Goal: Check status: Check status

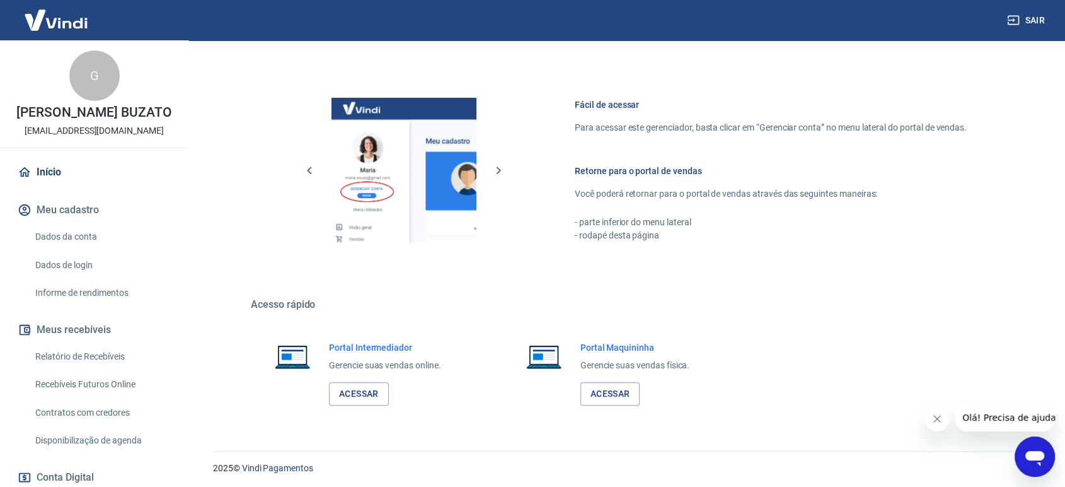
scroll to position [495, 0]
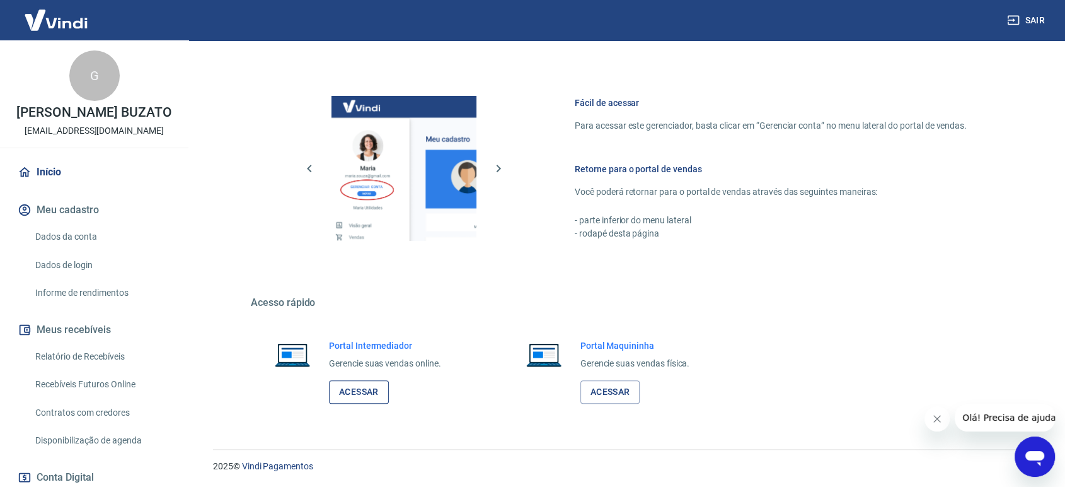
click at [355, 395] on link "Acessar" at bounding box center [359, 391] width 60 height 23
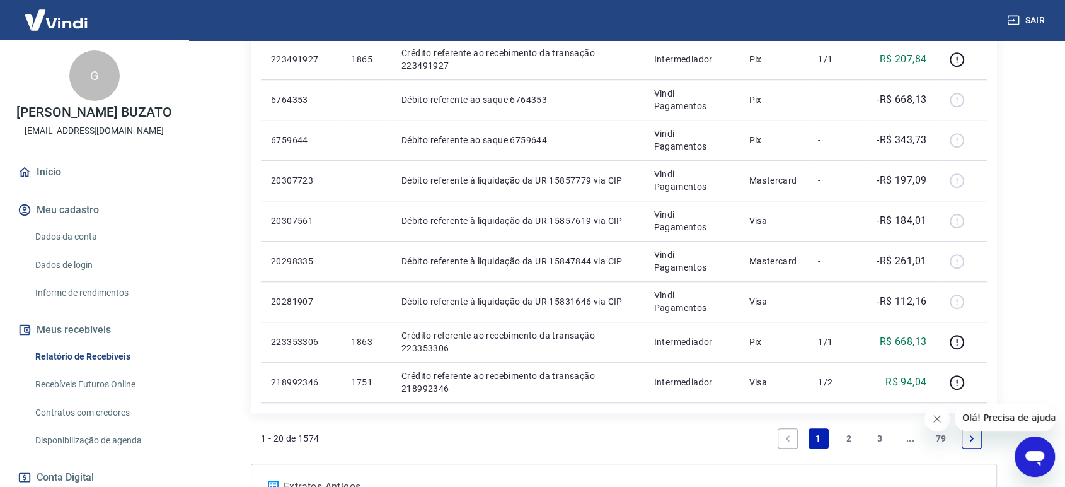
scroll to position [910, 0]
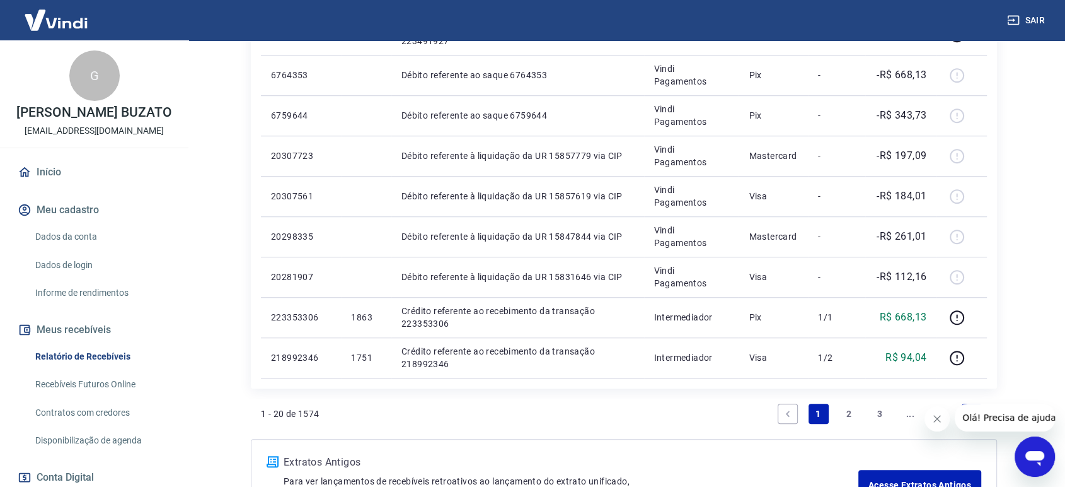
click at [847, 409] on link "2" at bounding box center [849, 413] width 20 height 20
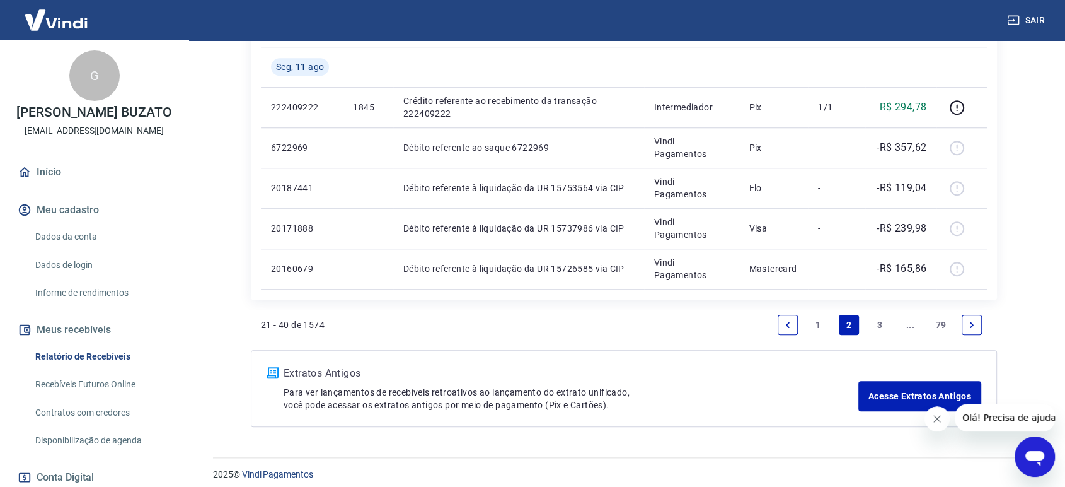
scroll to position [1128, 0]
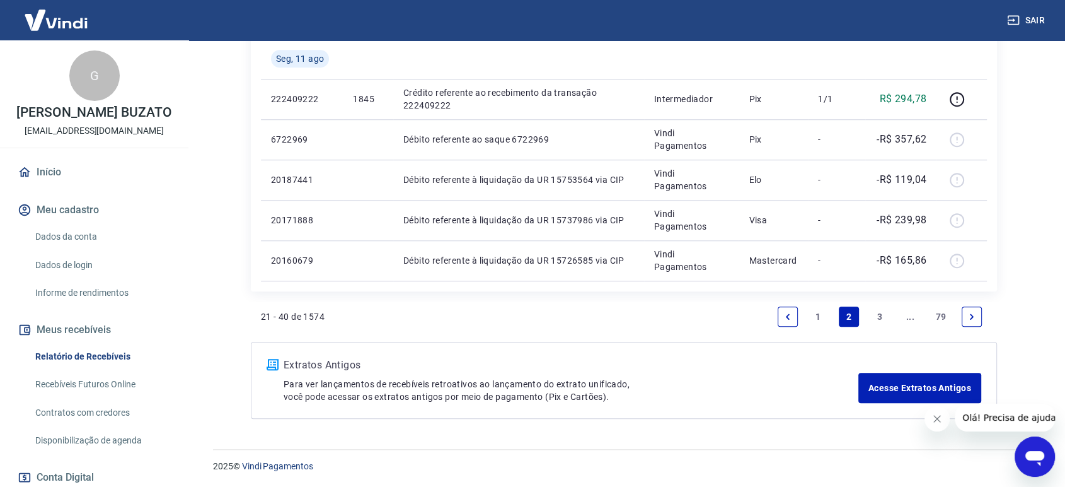
click at [820, 314] on link "1" at bounding box center [819, 316] width 20 height 20
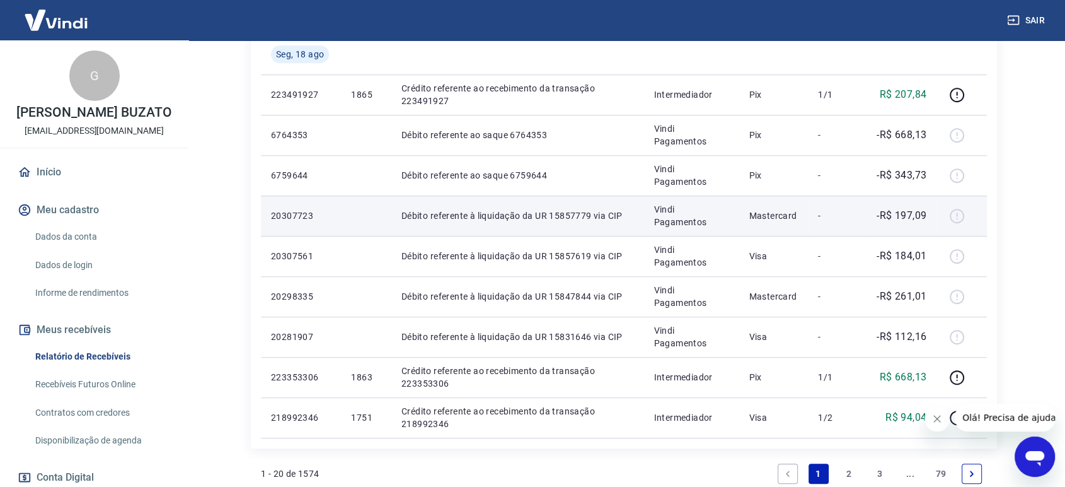
scroll to position [867, 0]
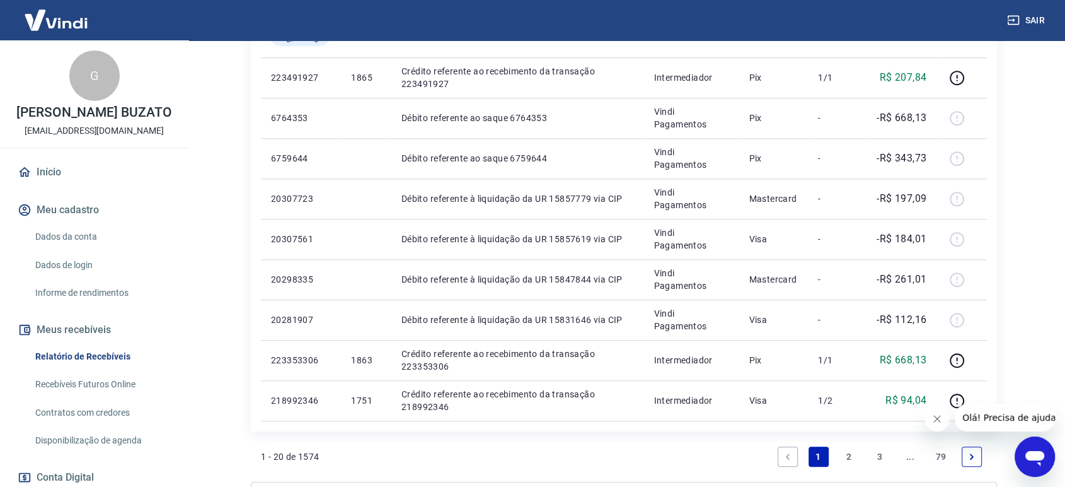
click at [851, 458] on link "2" at bounding box center [849, 456] width 20 height 20
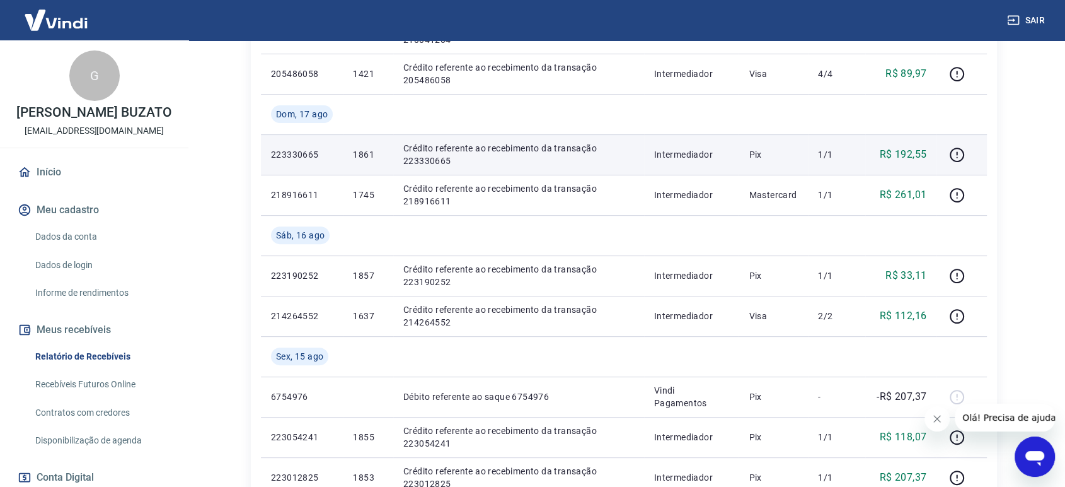
scroll to position [420, 0]
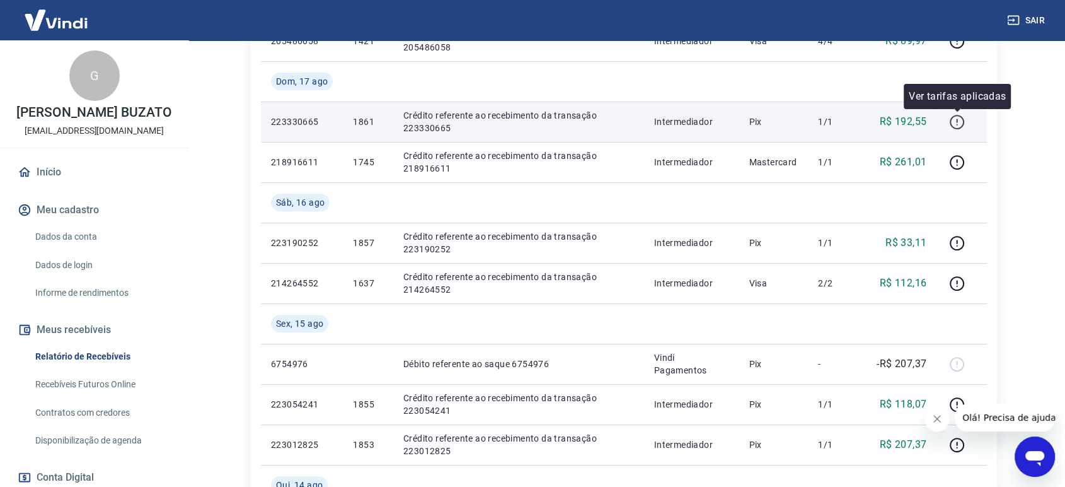
click at [954, 123] on icon "button" at bounding box center [957, 122] width 16 height 16
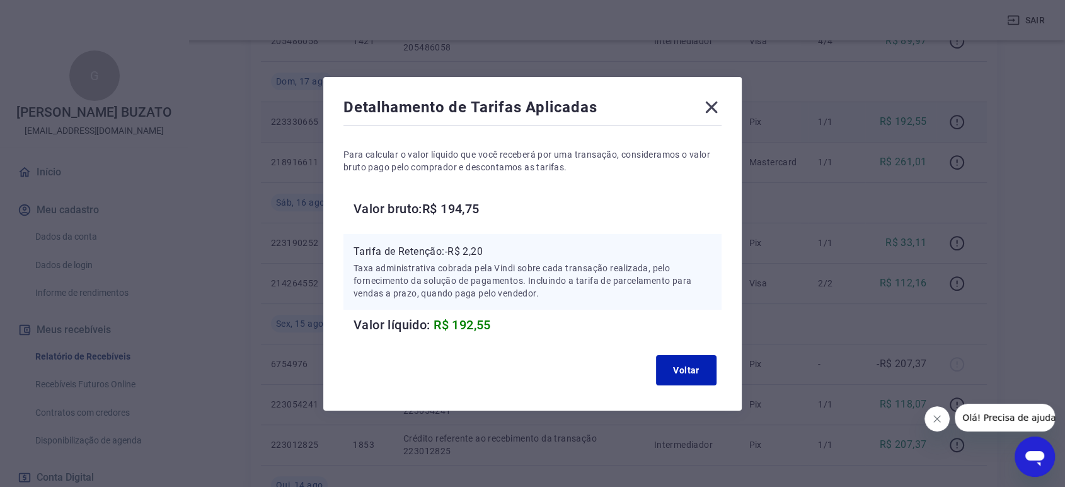
click at [712, 100] on icon at bounding box center [711, 107] width 20 height 20
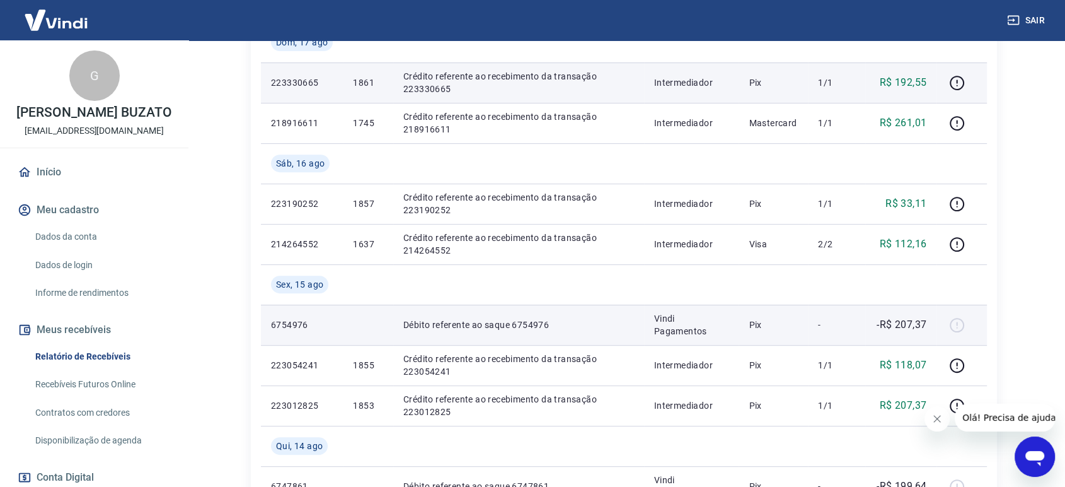
scroll to position [490, 0]
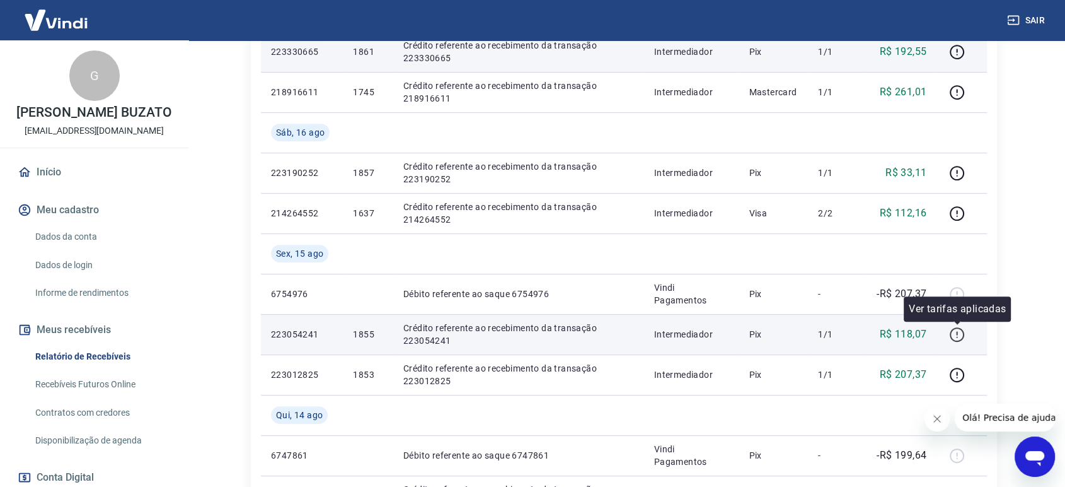
click at [956, 333] on icon "button" at bounding box center [957, 334] width 16 height 16
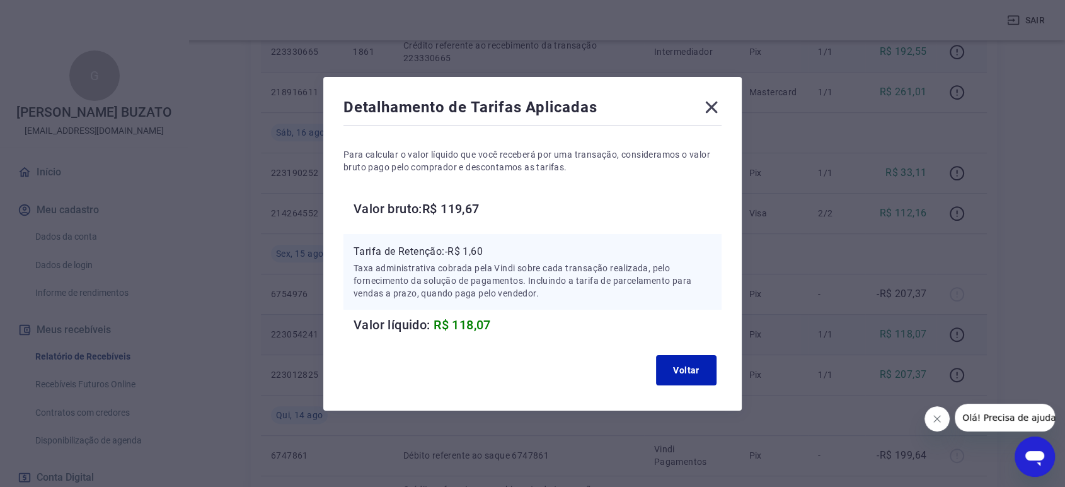
click at [717, 109] on icon at bounding box center [712, 107] width 12 height 12
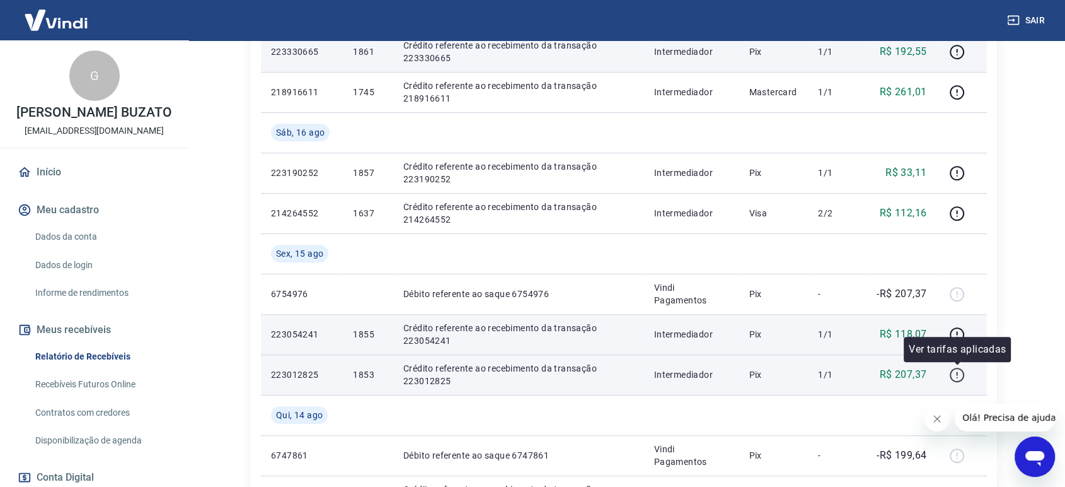
click at [960, 376] on icon "button" at bounding box center [957, 375] width 16 height 16
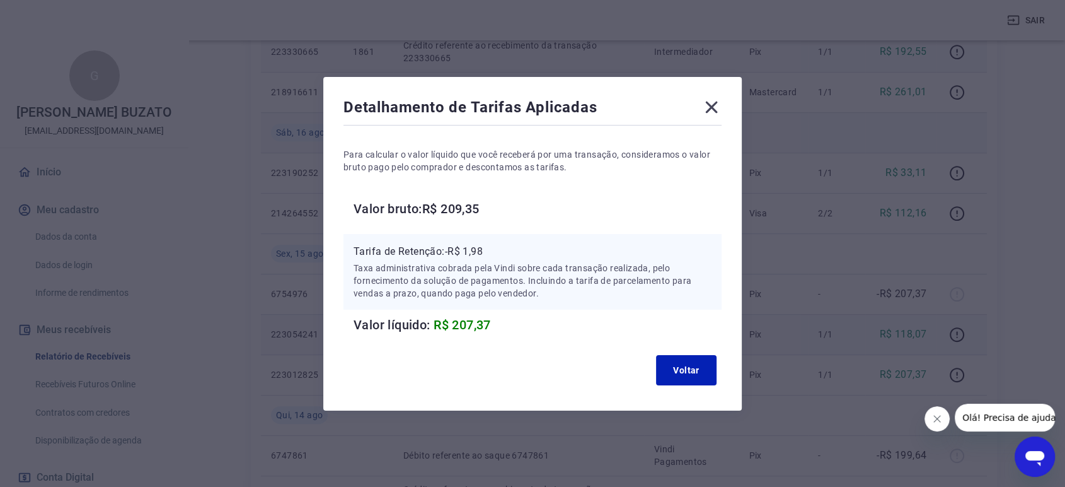
drag, startPoint x: 722, startPoint y: 107, endPoint x: 751, endPoint y: 134, distance: 39.7
click at [722, 108] on icon at bounding box center [711, 107] width 20 height 20
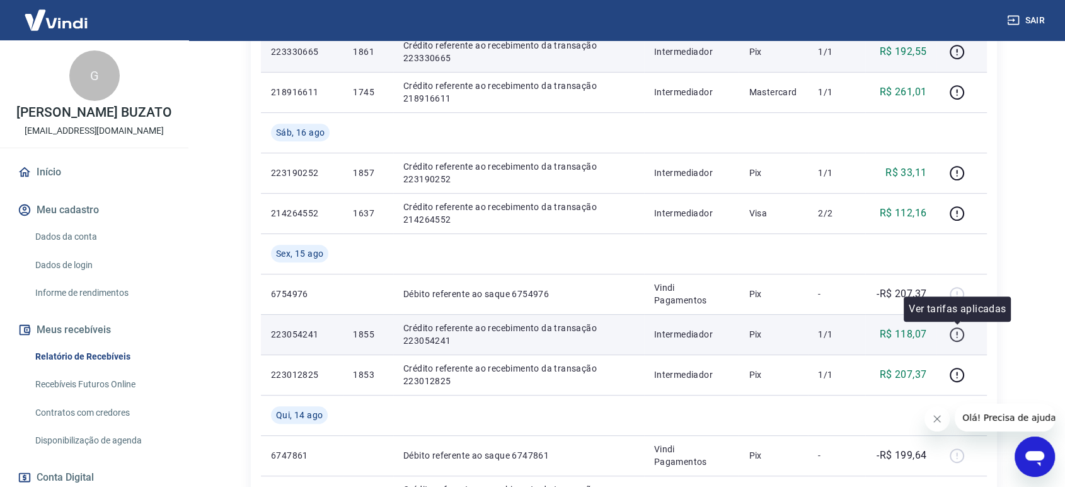
click at [958, 337] on icon "button" at bounding box center [957, 334] width 16 height 16
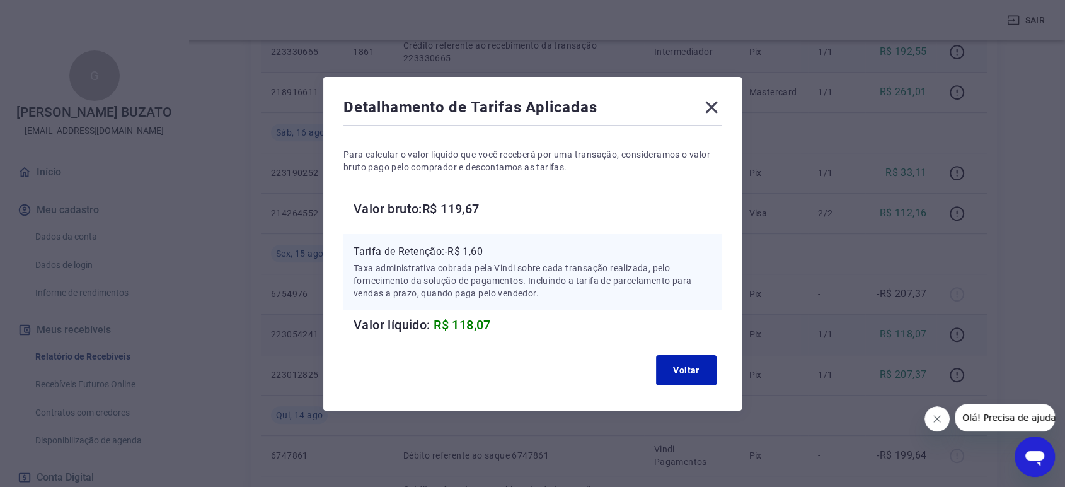
click at [718, 103] on icon at bounding box center [712, 107] width 12 height 12
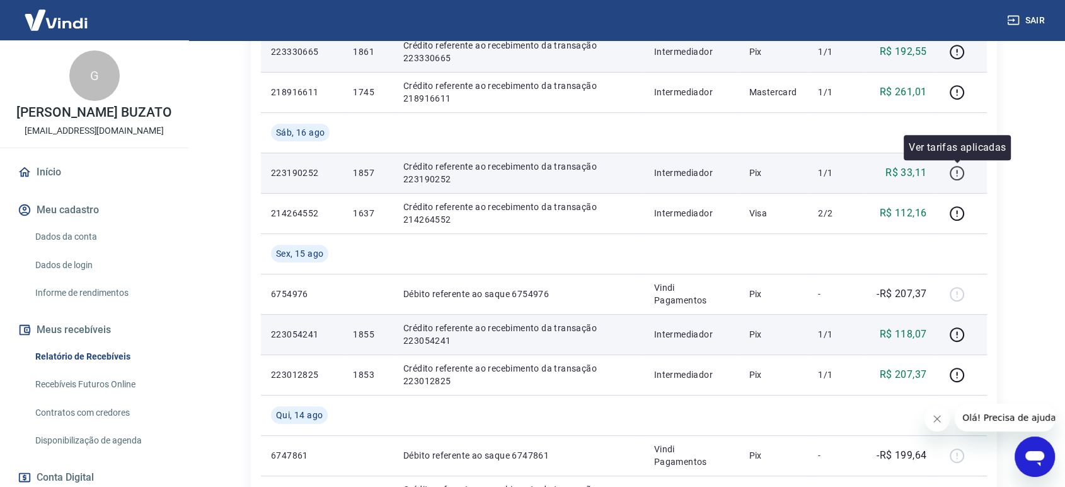
click at [961, 174] on icon "button" at bounding box center [957, 173] width 16 height 16
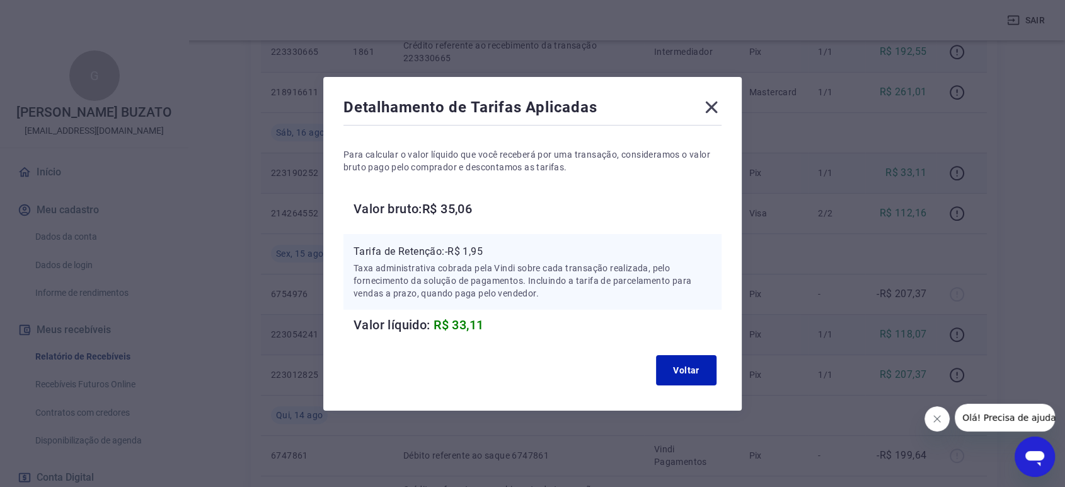
click at [707, 110] on icon at bounding box center [711, 107] width 20 height 20
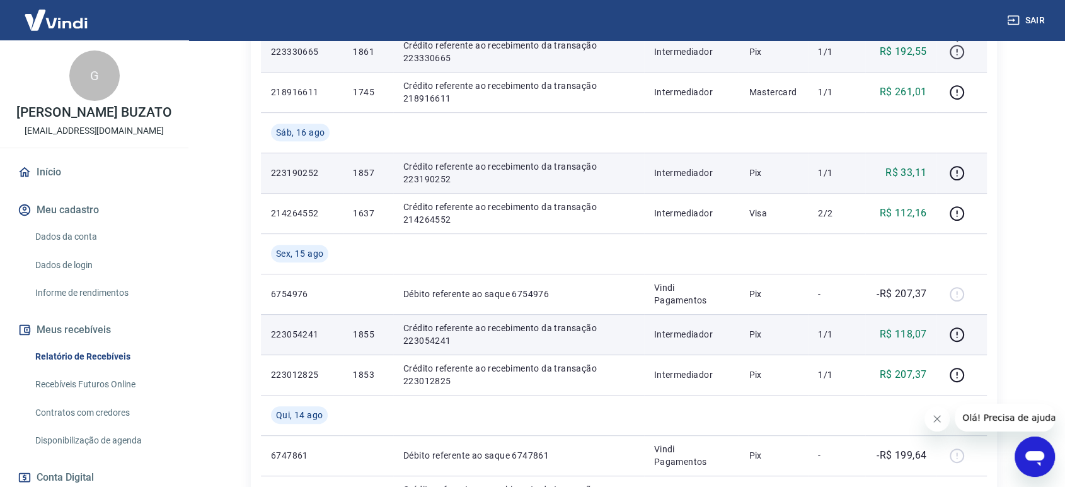
click at [959, 46] on icon "button" at bounding box center [957, 52] width 16 height 16
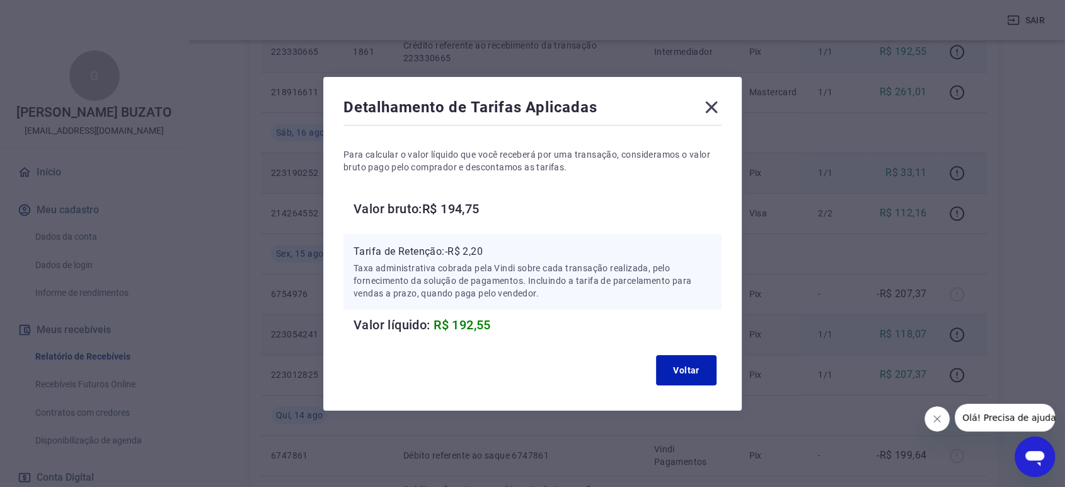
click at [717, 99] on icon at bounding box center [711, 107] width 20 height 20
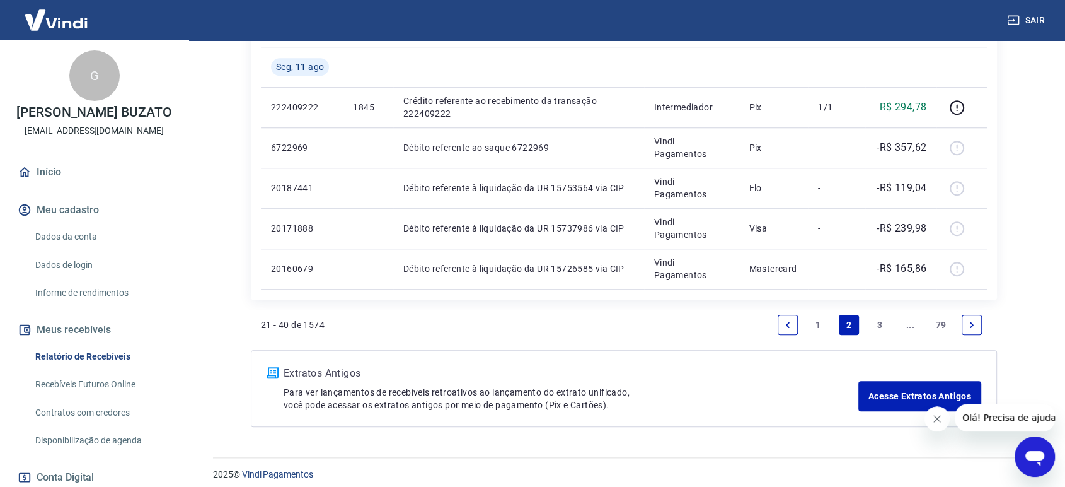
scroll to position [1128, 0]
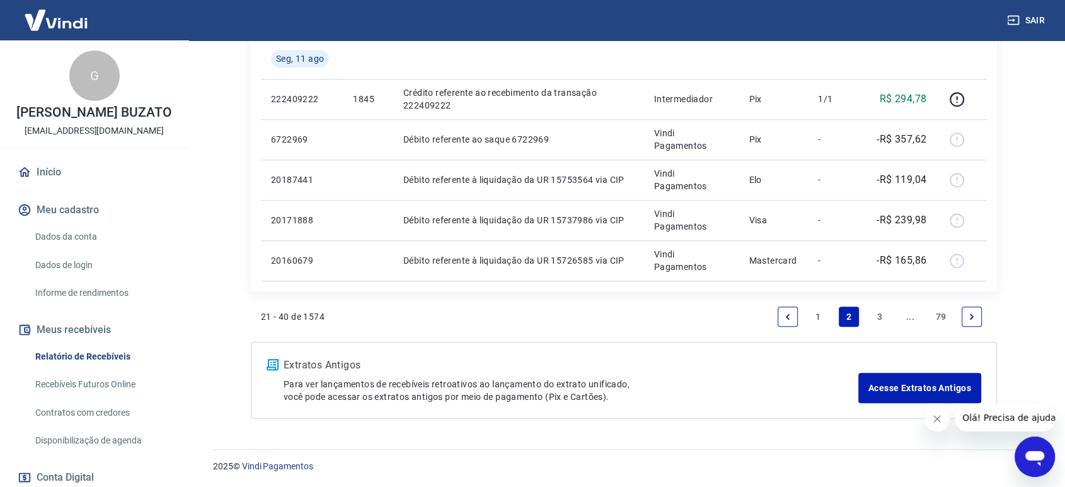
drag, startPoint x: 820, startPoint y: 316, endPoint x: 862, endPoint y: 314, distance: 41.7
click at [820, 315] on link "1" at bounding box center [819, 316] width 20 height 20
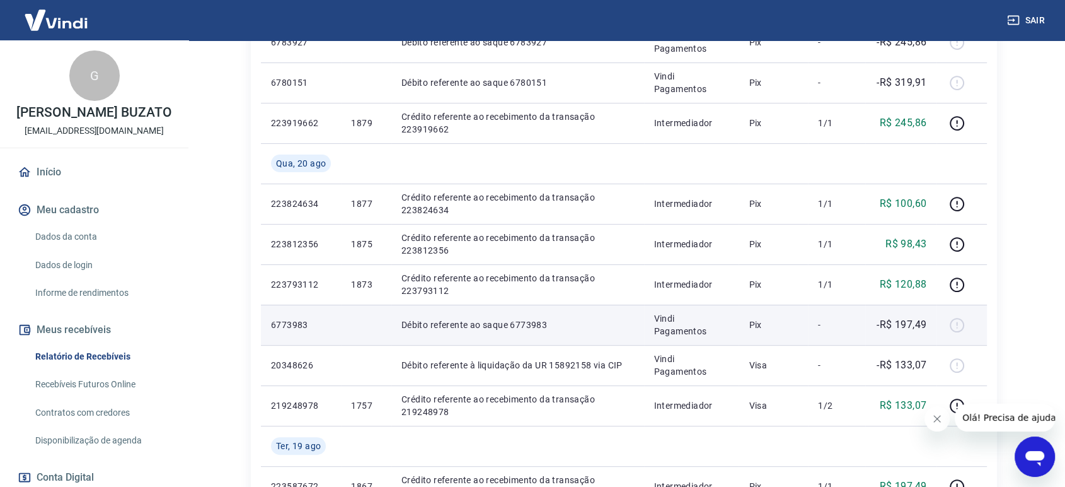
scroll to position [307, 0]
